Goal: Task Accomplishment & Management: Complete application form

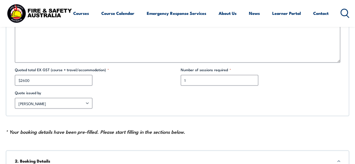
scroll to position [277, 0]
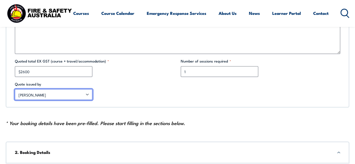
click at [88, 93] on select "Other [PERSON_NAME] [PERSON_NAME] [PERSON_NAME] [PERSON_NAME] [PERSON_NAME] [PE…" at bounding box center [53, 94] width 77 height 11
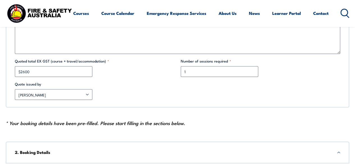
click at [124, 85] on label "Quote issued by" at bounding box center [94, 84] width 159 height 6
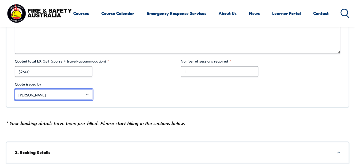
click at [92, 89] on select "Other [PERSON_NAME] [PERSON_NAME] [PERSON_NAME] [PERSON_NAME] [PERSON_NAME] [PE…" at bounding box center [53, 94] width 77 height 11
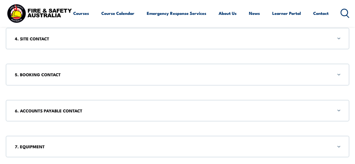
scroll to position [522, 0]
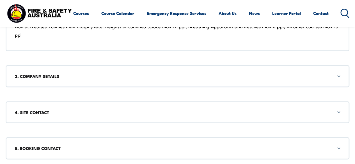
click at [319, 82] on div "3. COMPANY DETAILS" at bounding box center [178, 76] width 344 height 22
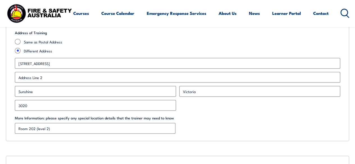
scroll to position [676, 0]
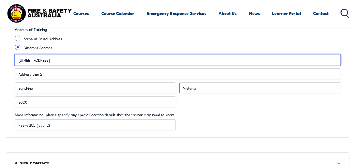
click at [58, 58] on input "[STREET_ADDRESS]" at bounding box center [177, 60] width 325 height 11
type input "1"
type input "6"
type input "[STREET_ADDRESS]"
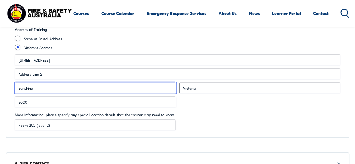
click at [35, 87] on input "Sunshine" at bounding box center [95, 88] width 161 height 11
drag, startPoint x: 35, startPoint y: 87, endPoint x: 0, endPoint y: 87, distance: 35.1
click at [0, 87] on section "Corporate Booking Form 1. COURSE INFORMATION- Office Use Only Are these courses…" at bounding box center [177, 4] width 355 height 1074
type input "Deanside"
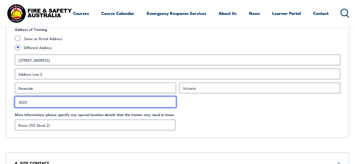
click at [30, 102] on input "3020" at bounding box center [95, 102] width 161 height 11
type input "3336"
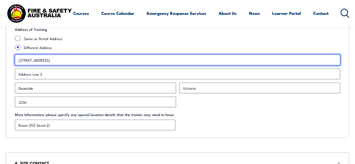
click at [77, 55] on input "[STREET_ADDRESS]" at bounding box center [177, 60] width 325 height 11
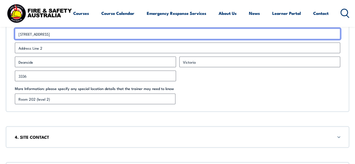
scroll to position [704, 0]
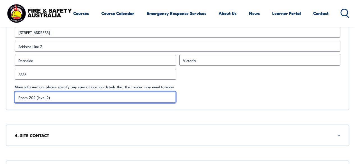
drag, startPoint x: 62, startPoint y: 95, endPoint x: 0, endPoint y: 98, distance: 62.1
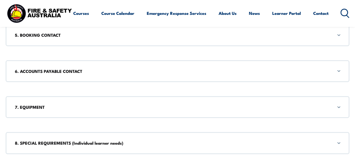
scroll to position [827, 0]
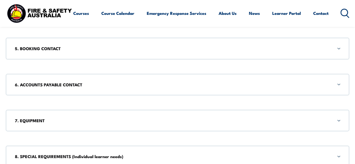
click at [325, 56] on div "5. BOOKING CONTACT" at bounding box center [178, 49] width 344 height 22
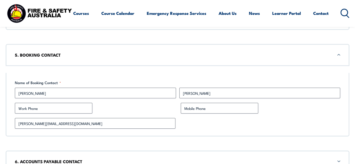
scroll to position [807, 0]
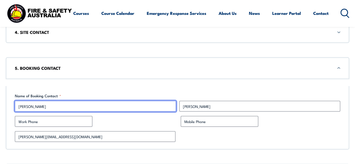
drag, startPoint x: 54, startPoint y: 107, endPoint x: 0, endPoint y: 90, distance: 56.6
type input "Vyktoria"
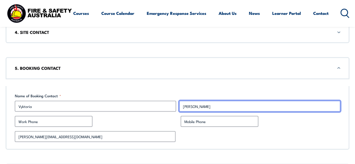
drag, startPoint x: 192, startPoint y: 103, endPoint x: 114, endPoint y: 105, distance: 78.0
click at [114, 105] on div "Vyktoria First [PERSON_NAME] Last" at bounding box center [177, 106] width 329 height 11
type input "Le"
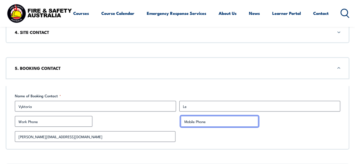
click at [200, 121] on input "Mobile Phone" at bounding box center [219, 121] width 77 height 11
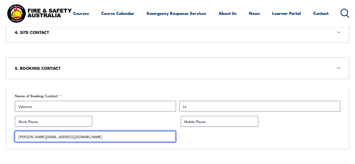
drag, startPoint x: 31, startPoint y: 136, endPoint x: 0, endPoint y: 132, distance: 30.8
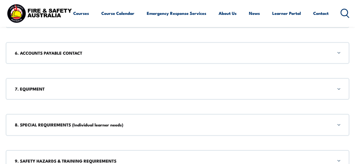
scroll to position [926, 0]
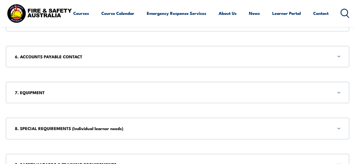
type input "[EMAIL_ADDRESS][DOMAIN_NAME]"
click at [321, 60] on div "6. ACCOUNTS PAYABLE CONTACT" at bounding box center [178, 57] width 344 height 22
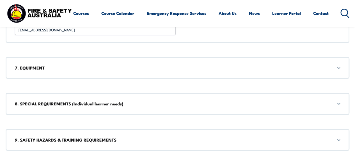
scroll to position [1026, 0]
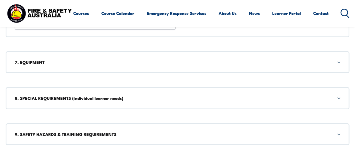
click at [322, 62] on h3 "7. EQUIPMENT" at bounding box center [177, 62] width 325 height 6
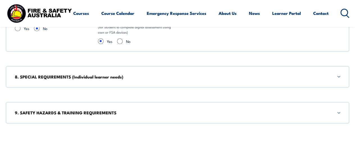
scroll to position [1131, 0]
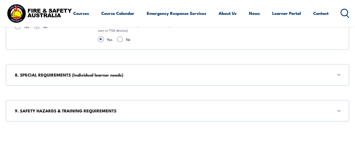
click at [308, 108] on h3 "9. SAFETY HAZARDS & TRAINING REQUIREMENTS" at bounding box center [177, 111] width 325 height 6
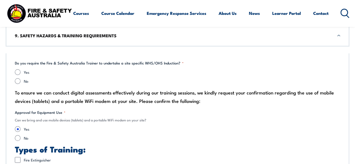
scroll to position [1215, 0]
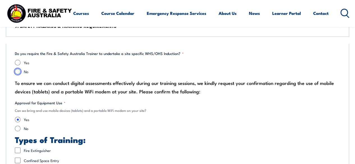
click at [18, 70] on input "No" at bounding box center [18, 72] width 6 height 6
radio input "true"
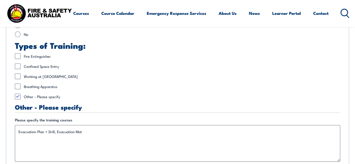
scroll to position [1312, 0]
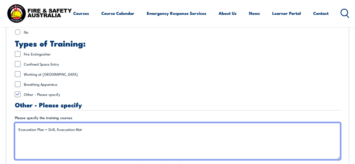
click at [95, 126] on textarea "Evacuation Plan + Drill, Evacuation Mat" at bounding box center [177, 141] width 325 height 36
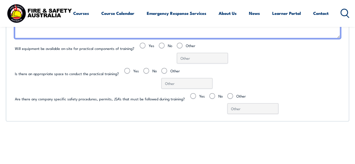
scroll to position [1393, 0]
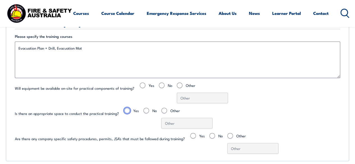
click at [125, 108] on input "Yes" at bounding box center [127, 111] width 6 height 6
radio input "true"
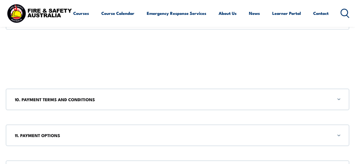
scroll to position [1523, 0]
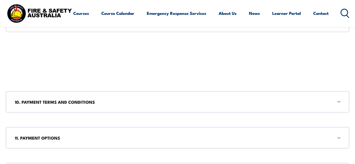
click at [320, 99] on h3 "10. PAYMENT TERMS AND CONDITIONS" at bounding box center [177, 102] width 325 height 6
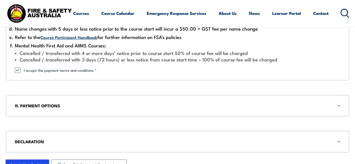
scroll to position [1723, 0]
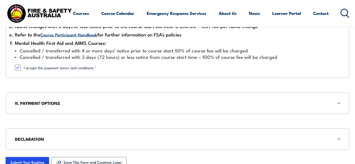
click at [335, 101] on h3 "11. PAYMENT OPTIONS" at bounding box center [177, 103] width 325 height 6
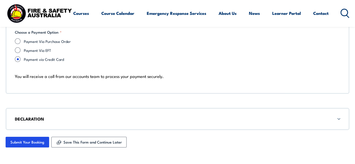
scroll to position [1898, 0]
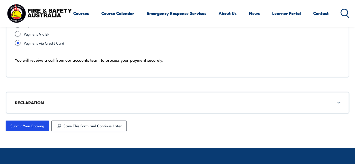
click at [337, 107] on div "DECLARATION" at bounding box center [178, 103] width 344 height 22
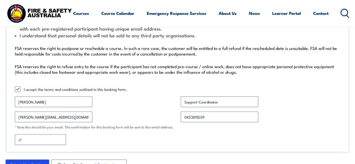
scroll to position [2049, 0]
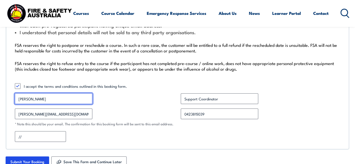
drag, startPoint x: 45, startPoint y: 96, endPoint x: 0, endPoint y: 92, distance: 45.6
type input "Vyktoria"
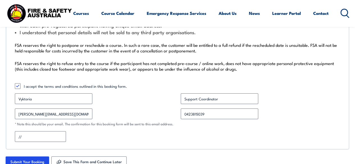
click at [232, 102] on div "Be aware that you must read and sign that you understand our course fees and ch…" at bounding box center [178, 59] width 344 height 180
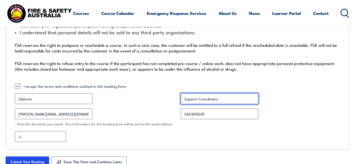
drag, startPoint x: 232, startPoint y: 100, endPoint x: 55, endPoint y: 101, distance: 177.0
click at [55, 101] on div "Be aware that you must read and sign that you understand our course fees and ch…" at bounding box center [178, 59] width 344 height 180
type input "Case Managr"
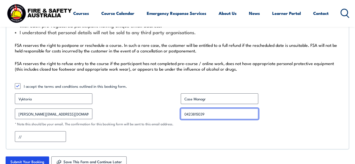
drag, startPoint x: 212, startPoint y: 113, endPoint x: 121, endPoint y: 113, distance: 90.6
click at [121, 113] on div "Be aware that you must read and sign that you understand our course fees and ch…" at bounding box center [178, 59] width 344 height 180
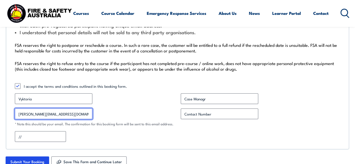
drag, startPoint x: 30, startPoint y: 111, endPoint x: 0, endPoint y: 116, distance: 30.7
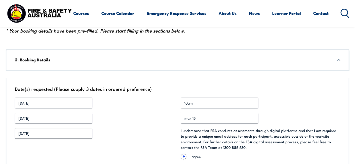
scroll to position [396, 0]
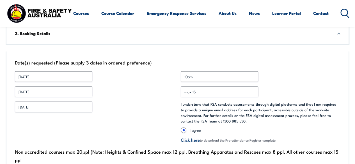
type input "[EMAIL_ADDRESS][DOMAIN_NAME]"
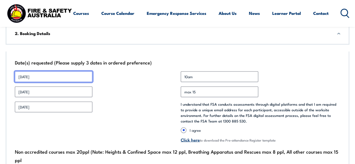
click at [61, 77] on input "[DATE]" at bounding box center [53, 76] width 77 height 11
type input "[DATE]"
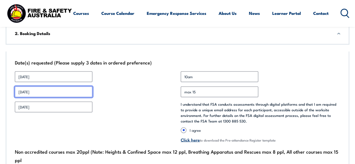
click at [44, 91] on input "[DATE]" at bounding box center [53, 91] width 77 height 11
click at [83, 94] on input "[DATE] April" at bounding box center [53, 91] width 77 height 11
type input "[DATE]"
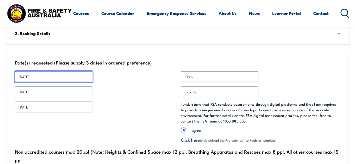
click at [54, 77] on input "[DATE]" at bounding box center [53, 76] width 77 height 11
drag, startPoint x: 54, startPoint y: 77, endPoint x: 0, endPoint y: 81, distance: 54.0
type input "[DATE]"
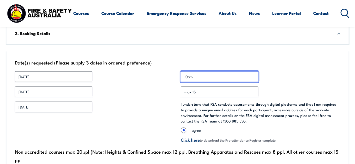
drag, startPoint x: 198, startPoint y: 76, endPoint x: 134, endPoint y: 71, distance: 64.2
click at [134, 71] on div "Date(s) requested (Please supply 3 dates in ordered preference) Date 1 * [DATE]…" at bounding box center [178, 113] width 344 height 125
type input "1:30pm"
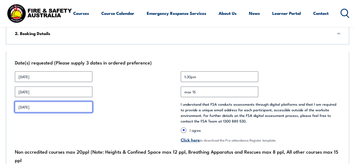
click at [64, 110] on input "[DATE]" at bounding box center [53, 107] width 77 height 11
drag, startPoint x: 61, startPoint y: 108, endPoint x: 0, endPoint y: 104, distance: 60.7
type input "M"
type input "[DATE]"
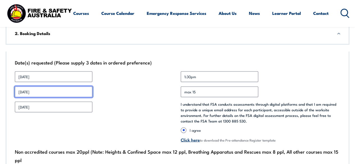
drag, startPoint x: 71, startPoint y: 92, endPoint x: 0, endPoint y: 92, distance: 71.0
type input "[DATE] at"
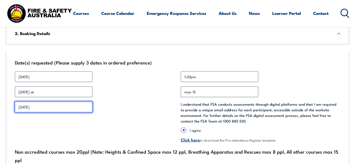
click at [70, 106] on input "[DATE]" at bounding box center [53, 107] width 77 height 11
type input "[DATE] 1:30pm"
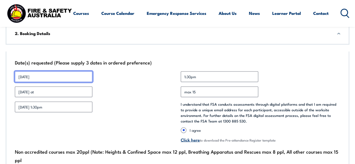
click at [73, 75] on input "[DATE]" at bounding box center [53, 76] width 77 height 11
type input "[DATE] 1:30pm"
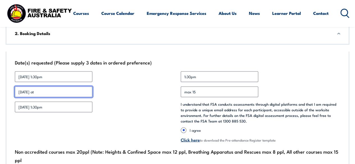
click at [75, 94] on input "[DATE] at" at bounding box center [53, 91] width 77 height 11
type input "[DATE] 10am"
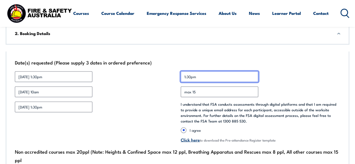
click at [219, 80] on input "1:30pm" at bounding box center [219, 76] width 77 height 11
click at [182, 75] on input "1:30pm" at bounding box center [219, 76] width 77 height 11
type input "10am - 1:30pm"
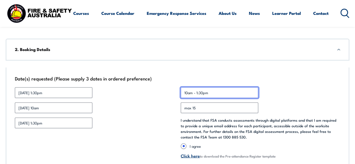
scroll to position [374, 0]
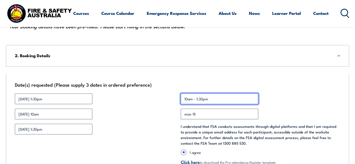
drag, startPoint x: 219, startPoint y: 94, endPoint x: 150, endPoint y: 101, distance: 69.7
click at [150, 101] on div "Date(s) requested (Please supply 3 dates in ordered preference) Date 1 * [DATE]…" at bounding box center [178, 136] width 344 height 125
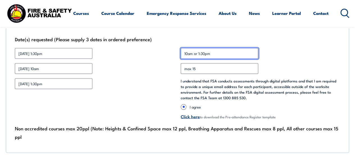
scroll to position [423, 0]
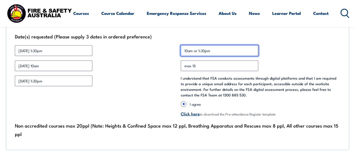
click at [203, 49] on input "10am or 1:30pm" at bounding box center [219, 50] width 77 height 11
type input "10am or 1:30pm"
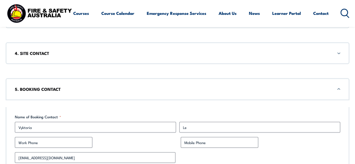
scroll to position [784, 0]
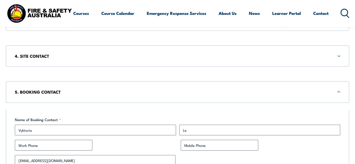
click at [334, 50] on div "4. SITE CONTACT" at bounding box center [178, 56] width 344 height 22
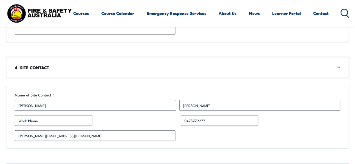
scroll to position [772, 0]
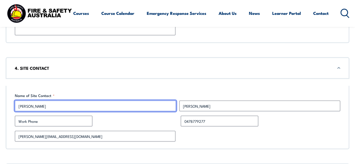
drag, startPoint x: 74, startPoint y: 106, endPoint x: 0, endPoint y: 105, distance: 74.1
type input "Vyktoria"
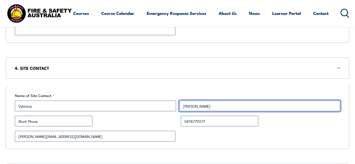
drag, startPoint x: 197, startPoint y: 104, endPoint x: 129, endPoint y: 96, distance: 68.9
click at [129, 96] on fieldset "Name of Site Contact * Vyktoria First [PERSON_NAME] Last" at bounding box center [177, 102] width 325 height 19
type input "Le"
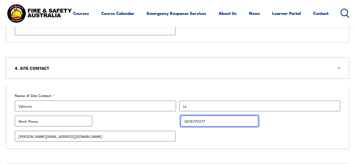
drag, startPoint x: 224, startPoint y: 121, endPoint x: 114, endPoint y: 117, distance: 110.6
click at [114, 117] on div "Name of Site Contact * Vyktoria First Le Last Work Phone Mobile Phone [PHONE_NU…" at bounding box center [178, 118] width 344 height 64
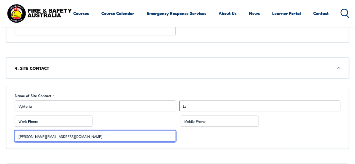
drag, startPoint x: 31, startPoint y: 136, endPoint x: 0, endPoint y: 135, distance: 31.1
type input "[EMAIL_ADDRESS][DOMAIN_NAME]"
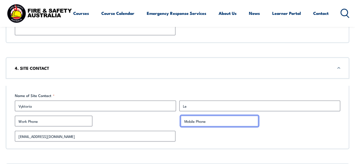
click at [183, 121] on input "Mobile Phone" at bounding box center [219, 121] width 77 height 11
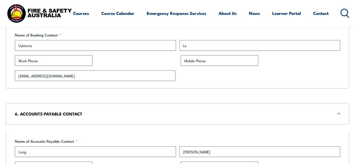
scroll to position [875, 0]
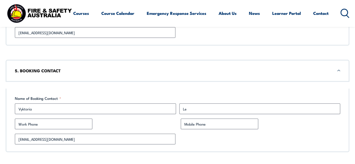
type input "0411320780"
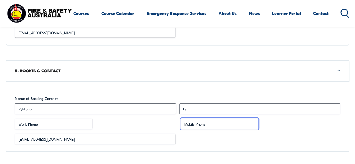
click at [220, 126] on input "Mobile Phone" at bounding box center [219, 124] width 77 height 11
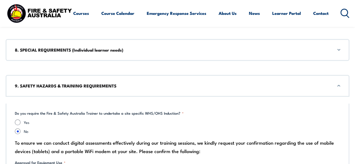
scroll to position [1229, 0]
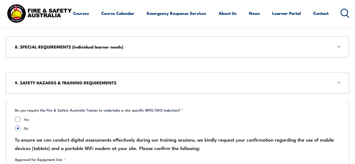
type input "0411320780"
click at [335, 44] on h3 "8. SPECIAL REQUIREMENTS (Individual learner needs)" at bounding box center [177, 47] width 325 height 6
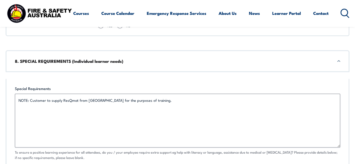
scroll to position [1207, 0]
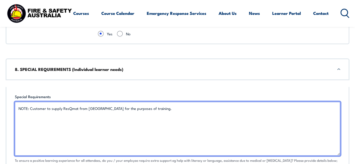
click at [147, 105] on textarea "NOTE: Customer to supply ResQmat from [GEOGRAPHIC_DATA] for the purposes of tra…" at bounding box center [177, 129] width 325 height 54
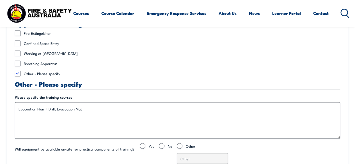
scroll to position [1502, 0]
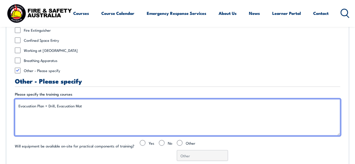
click at [90, 100] on textarea "Evacuation Plan + Drill, Evacuation Mat" at bounding box center [177, 117] width 325 height 36
click at [24, 116] on textarea "Evacuation Plan + Drill, Evacuation Mat" at bounding box center [177, 117] width 325 height 36
click at [19, 114] on textarea "Evacuation Plan + Drill, Evacuation Mat" at bounding box center [177, 117] width 325 height 36
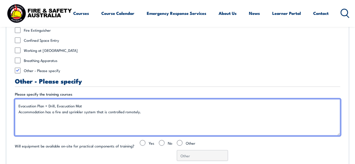
click at [127, 107] on textarea "Evacuation Plan + Drill, Evacuation Mat" at bounding box center [177, 117] width 325 height 36
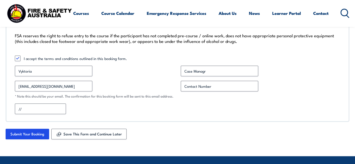
scroll to position [2278, 0]
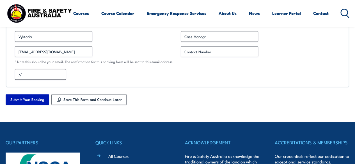
type textarea "Evacuation Plan + Drill, Evacuation Mat Accommodation has a fire and sprinkler …"
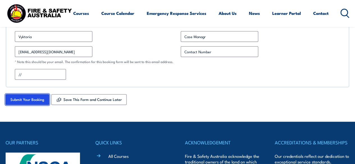
click at [32, 96] on input "Submit Your Booking" at bounding box center [27, 99] width 43 height 11
